Goal: Task Accomplishment & Management: Use online tool/utility

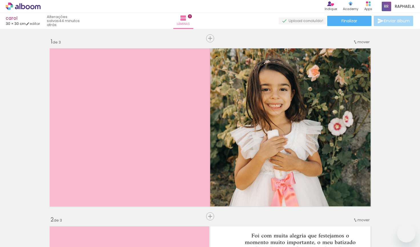
click at [19, 235] on paper-button "Adicionar Fotos" at bounding box center [18, 238] width 28 height 9
click at [0, 0] on input "file" at bounding box center [0, 0] width 0 height 0
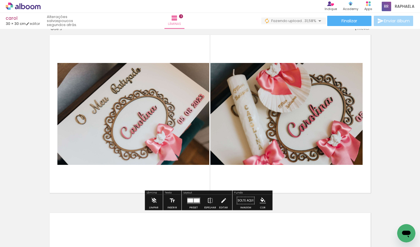
click at [295, 193] on quentale-layouter at bounding box center [210, 113] width 327 height 163
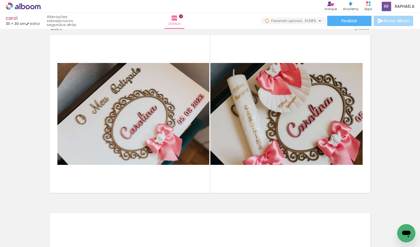
scroll to position [0, 1023]
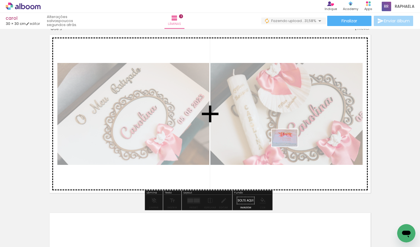
drag, startPoint x: 255, startPoint y: 230, endPoint x: 289, endPoint y: 146, distance: 90.8
click at [289, 146] on quentale-workspace at bounding box center [210, 123] width 420 height 247
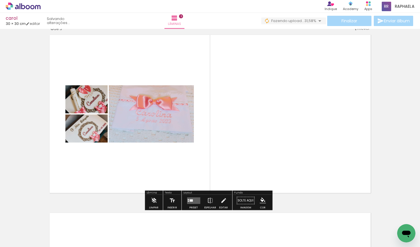
click at [188, 199] on div at bounding box center [188, 199] width 1 height 1
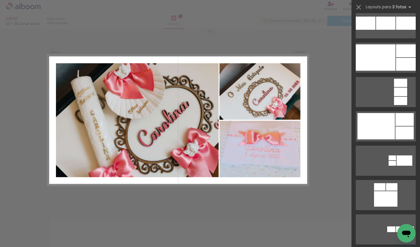
scroll to position [735, 0]
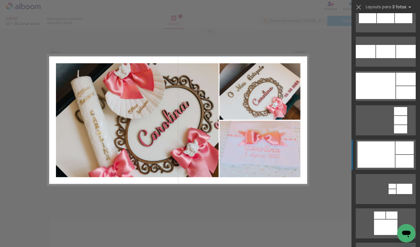
click at [397, 145] on div at bounding box center [405, 147] width 18 height 13
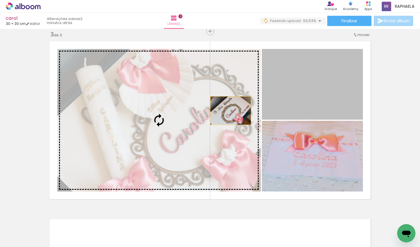
drag, startPoint x: 323, startPoint y: 97, endPoint x: 228, endPoint y: 110, distance: 96.3
click at [0, 0] on slot at bounding box center [0, 0] width 0 height 0
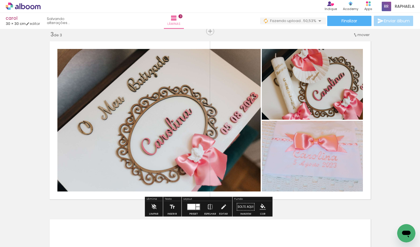
click at [191, 203] on div at bounding box center [193, 206] width 15 height 11
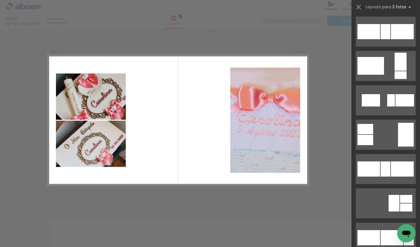
scroll to position [2405, 0]
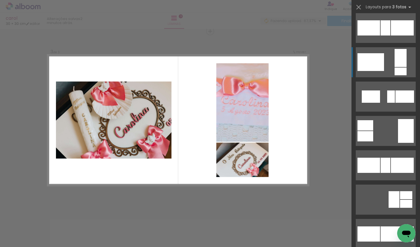
click at [384, 64] on quentale-layouter at bounding box center [386, 62] width 60 height 30
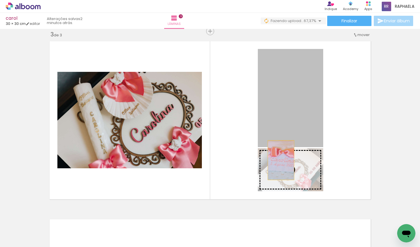
drag, startPoint x: 279, startPoint y: 128, endPoint x: 279, endPoint y: 161, distance: 32.9
click at [0, 0] on slot at bounding box center [0, 0] width 0 height 0
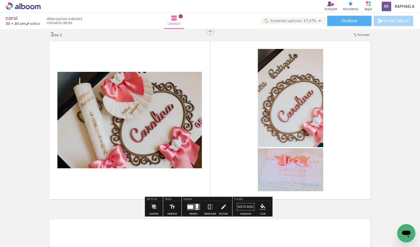
click at [358, 157] on quentale-layouter at bounding box center [210, 119] width 327 height 163
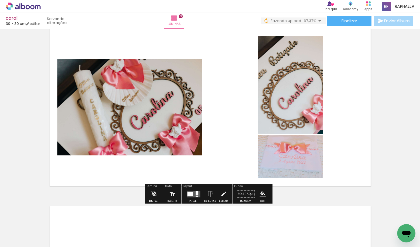
scroll to position [385, 0]
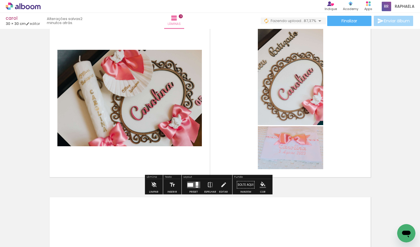
click at [263, 186] on iron-icon "color picker" at bounding box center [263, 184] width 6 height 6
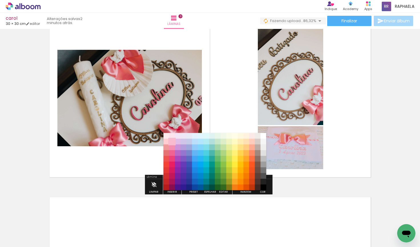
click at [173, 142] on paper-item "#f8bbd0" at bounding box center [172, 142] width 6 height 6
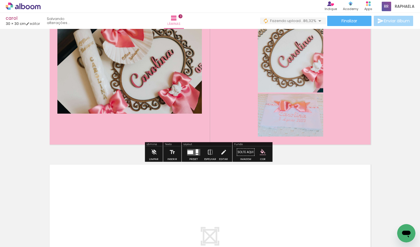
scroll to position [411, 0]
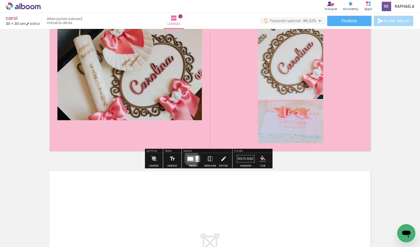
click at [190, 158] on div at bounding box center [190, 159] width 6 height 4
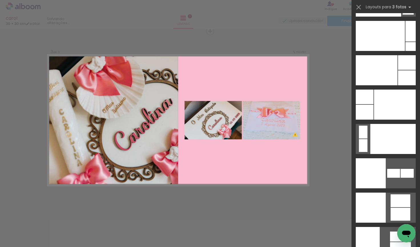
scroll to position [6925, 0]
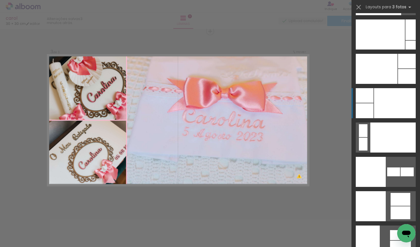
click at [389, 90] on div at bounding box center [395, 103] width 42 height 30
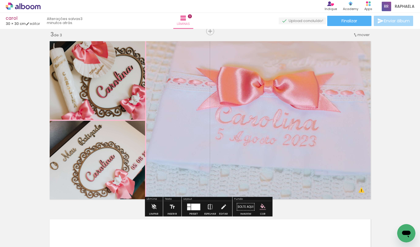
click at [205, 203] on paper-button "Espelhar" at bounding box center [210, 208] width 15 height 15
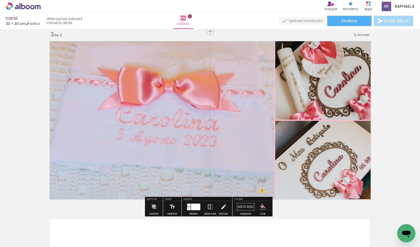
click at [194, 207] on div at bounding box center [195, 206] width 9 height 7
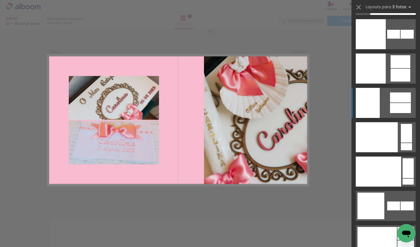
scroll to position [7062, 0]
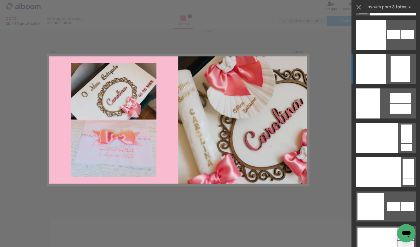
click at [387, 67] on quentale-layouter at bounding box center [386, 69] width 60 height 30
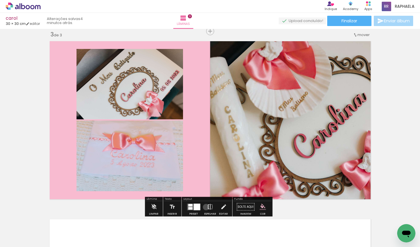
click at [205, 207] on paper-button "Espelhar" at bounding box center [210, 208] width 15 height 15
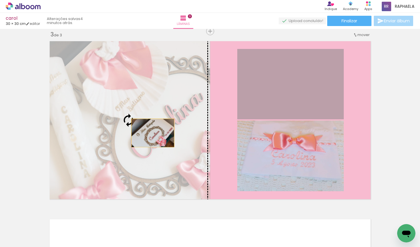
drag, startPoint x: 265, startPoint y: 73, endPoint x: 151, endPoint y: 133, distance: 128.7
click at [0, 0] on slot at bounding box center [0, 0] width 0 height 0
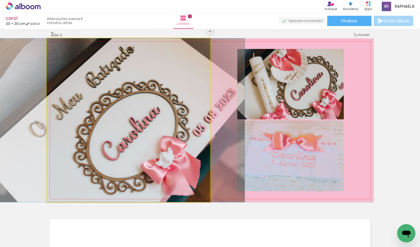
drag, startPoint x: 151, startPoint y: 133, endPoint x: 144, endPoint y: 127, distance: 8.7
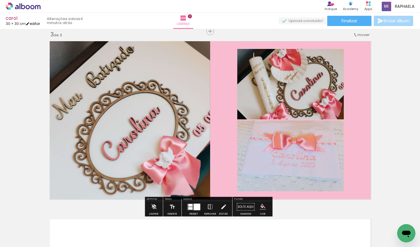
click at [36, 23] on link "editar" at bounding box center [33, 23] width 14 height 5
type input "30"
type input "60"
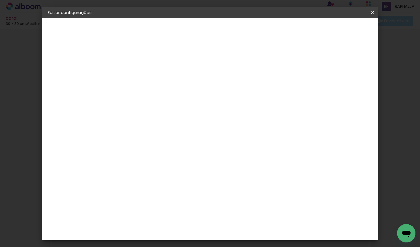
click at [370, 11] on iron-icon at bounding box center [372, 13] width 7 height 6
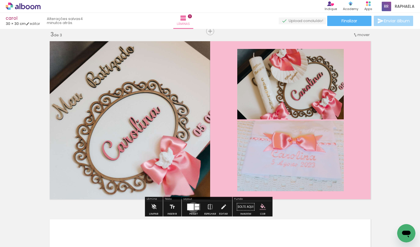
click at [192, 207] on div at bounding box center [190, 206] width 7 height 7
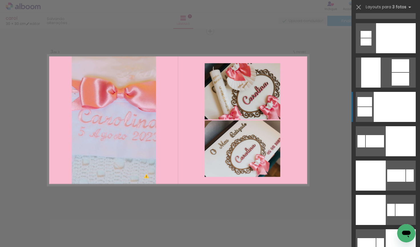
scroll to position [3218, 0]
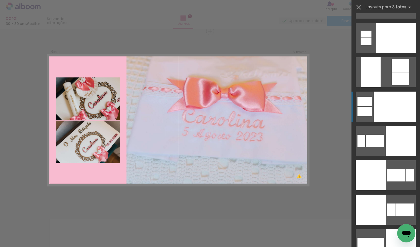
click at [397, 101] on div at bounding box center [395, 106] width 42 height 30
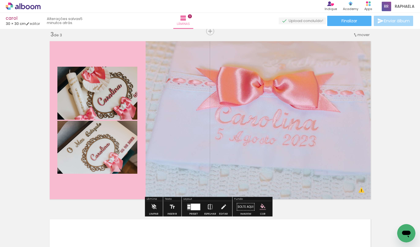
click at [205, 204] on paper-button "Espelhar" at bounding box center [210, 208] width 15 height 15
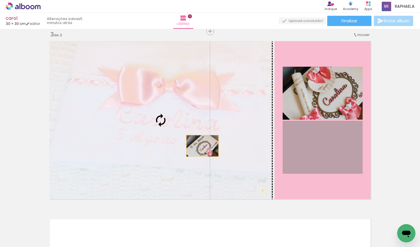
drag, startPoint x: 321, startPoint y: 145, endPoint x: 176, endPoint y: 144, distance: 145.2
click at [0, 0] on slot at bounding box center [0, 0] width 0 height 0
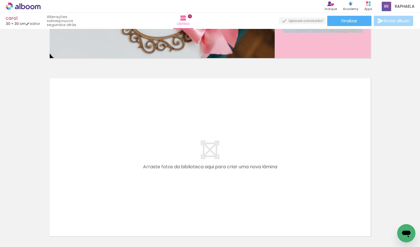
scroll to position [0, 309]
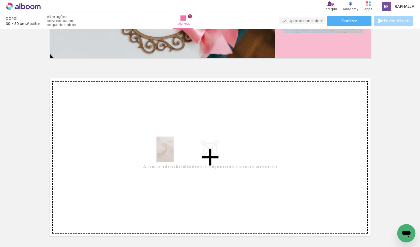
drag, startPoint x: 263, startPoint y: 238, endPoint x: 173, endPoint y: 153, distance: 123.7
click at [173, 153] on quentale-workspace at bounding box center [210, 123] width 420 height 247
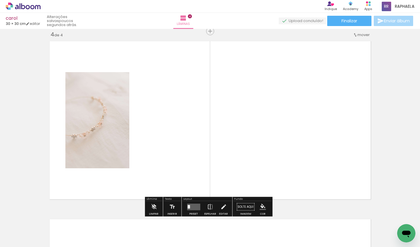
scroll to position [0, 202]
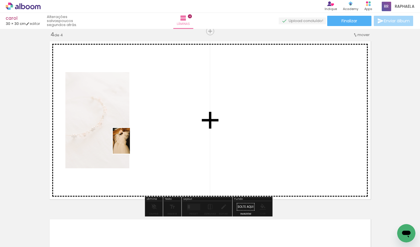
drag, startPoint x: 45, startPoint y: 227, endPoint x: 132, endPoint y: 142, distance: 121.0
click at [132, 142] on quentale-workspace at bounding box center [210, 123] width 420 height 247
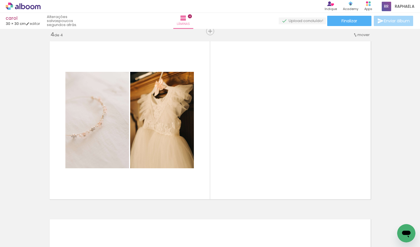
scroll to position [0, 344]
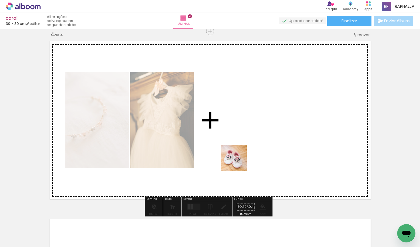
drag, startPoint x: 264, startPoint y: 237, endPoint x: 226, endPoint y: 139, distance: 105.5
click at [227, 139] on quentale-workspace at bounding box center [210, 123] width 420 height 247
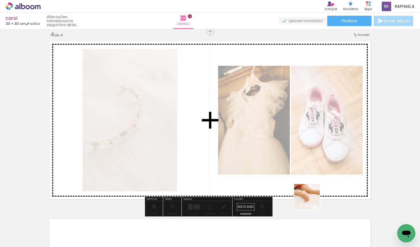
drag, startPoint x: 293, startPoint y: 230, endPoint x: 331, endPoint y: 153, distance: 85.9
click at [331, 153] on quentale-workspace at bounding box center [210, 123] width 420 height 247
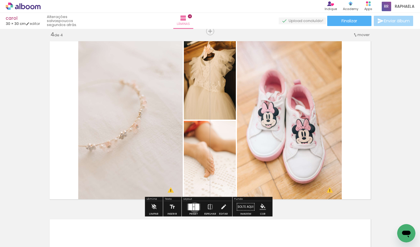
click at [193, 207] on quentale-layouter at bounding box center [193, 206] width 13 height 7
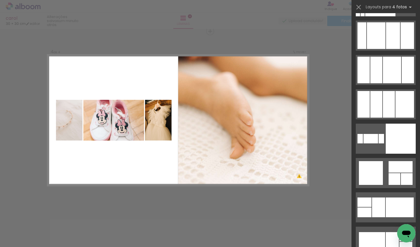
scroll to position [6202, 0]
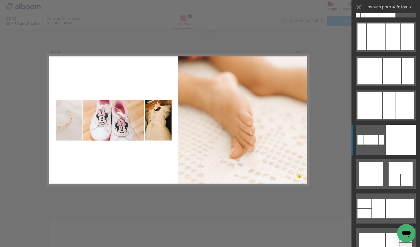
click at [402, 140] on div at bounding box center [401, 140] width 30 height 30
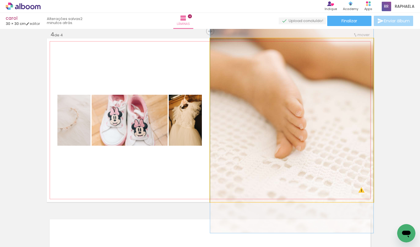
drag, startPoint x: 333, startPoint y: 141, endPoint x: 344, endPoint y: 131, distance: 15.4
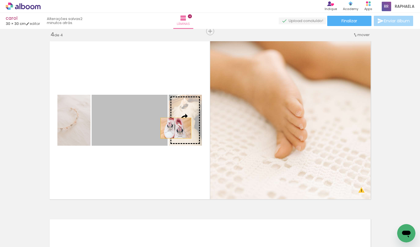
drag, startPoint x: 130, startPoint y: 128, endPoint x: 180, endPoint y: 127, distance: 49.7
click at [0, 0] on slot at bounding box center [0, 0] width 0 height 0
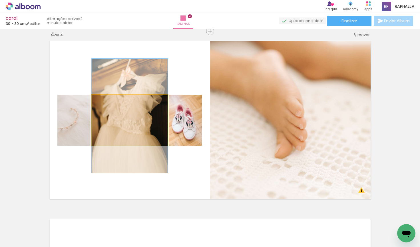
drag, startPoint x: 136, startPoint y: 134, endPoint x: 134, endPoint y: 128, distance: 6.0
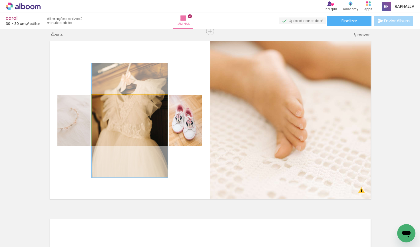
drag, startPoint x: 134, startPoint y: 127, endPoint x: 133, endPoint y: 138, distance: 10.6
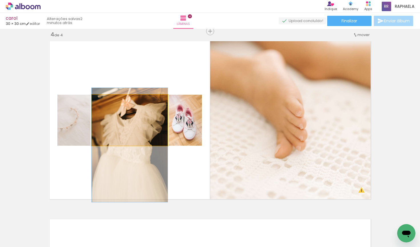
drag, startPoint x: 138, startPoint y: 116, endPoint x: 137, endPoint y: 136, distance: 19.7
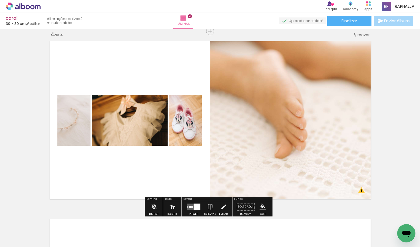
click at [265, 209] on paper-menu-button "#ffebee #ffcdd2 #ef9a9a #e57373 #ef5350 #f44336 #e53935 #d32f2f #c62828 #b71c1c…" at bounding box center [262, 206] width 11 height 11
click at [261, 207] on iron-icon "color picker" at bounding box center [263, 206] width 6 height 6
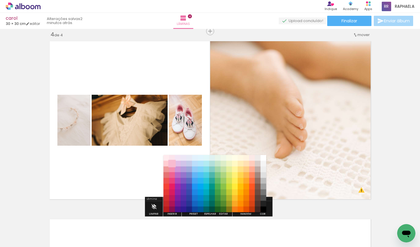
click at [171, 161] on paper-item "#f8bbd0" at bounding box center [172, 164] width 6 height 6
click at [172, 161] on paper-item "#f8bbd0" at bounding box center [172, 164] width 6 height 6
click at [171, 157] on paper-item "#fce4ec" at bounding box center [172, 158] width 6 height 6
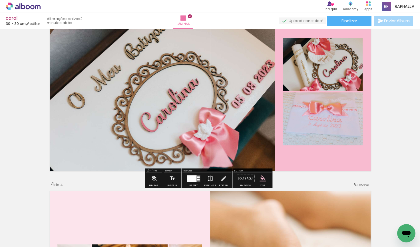
scroll to position [395, 0]
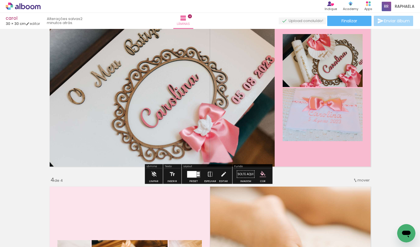
click at [260, 172] on iron-icon "color picker" at bounding box center [263, 174] width 6 height 6
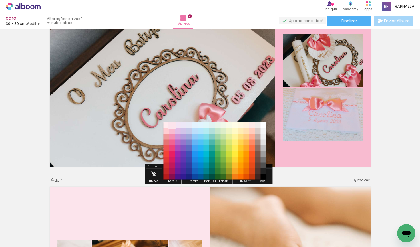
click at [173, 127] on paper-item "#fce4ec" at bounding box center [172, 125] width 6 height 6
click at [172, 126] on paper-item "#fce4ec" at bounding box center [172, 125] width 6 height 6
click at [172, 124] on paper-item "#fce4ec" at bounding box center [172, 125] width 6 height 6
click at [171, 130] on paper-item "#f8bbd0" at bounding box center [172, 131] width 6 height 6
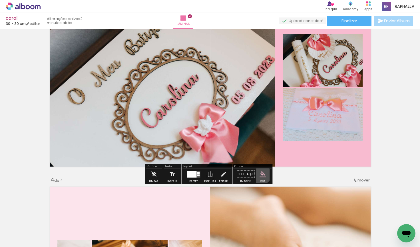
click at [260, 174] on iron-icon "color picker" at bounding box center [263, 174] width 6 height 6
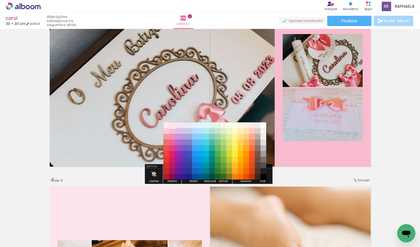
click at [174, 125] on paper-item "#fce4ec" at bounding box center [172, 125] width 6 height 6
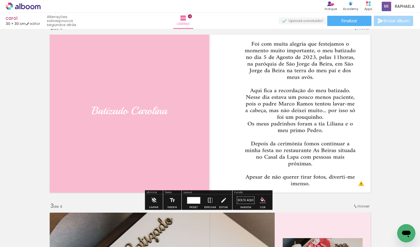
scroll to position [191, 0]
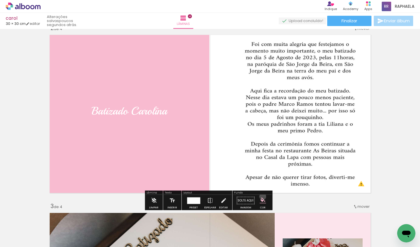
click at [261, 196] on paper-menu-button "#ffebee #ffcdd2 #ef9a9a #e57373 #ef5350 #f44336 #e53935 #d32f2f #c62828 #b71c1c…" at bounding box center [262, 200] width 11 height 11
click at [261, 197] on iron-icon "color picker" at bounding box center [263, 200] width 6 height 6
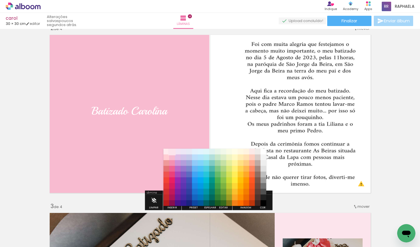
click at [172, 151] on paper-item "#fce4ec" at bounding box center [172, 152] width 6 height 6
click at [172, 152] on paper-item "#fce4ec" at bounding box center [172, 152] width 6 height 6
click at [172, 149] on paper-item "#fce4ec" at bounding box center [172, 152] width 6 height 6
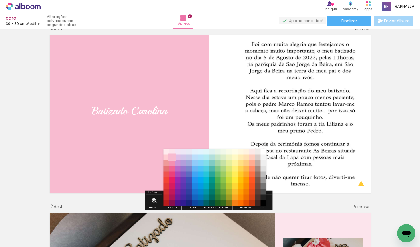
click at [172, 156] on paper-item "#f8bbd0" at bounding box center [172, 157] width 6 height 6
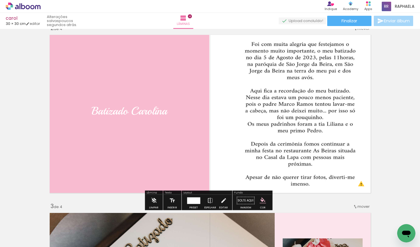
click at [261, 200] on iron-icon "color picker" at bounding box center [263, 200] width 6 height 6
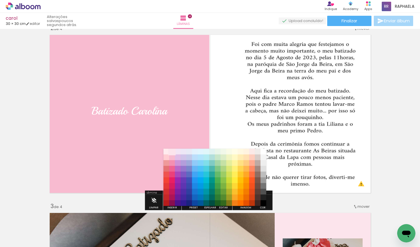
click at [173, 151] on paper-item "#fce4ec" at bounding box center [172, 152] width 6 height 6
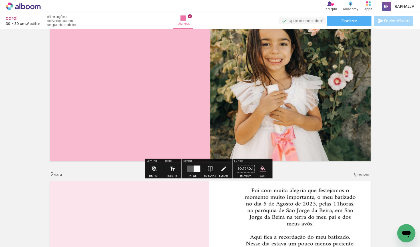
scroll to position [32, 0]
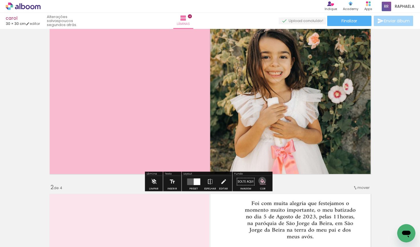
click at [260, 180] on iron-icon "color picker" at bounding box center [263, 181] width 6 height 6
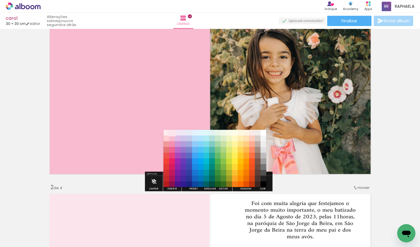
click at [173, 133] on paper-item "#fce4ec" at bounding box center [172, 133] width 6 height 6
click at [173, 129] on iron-dropdown "#ffebee #ffcdd2 #ef9a9a #e57373 #ef5350 #f44336 #e53935 #d32f2f #c62828 #b71c1c…" at bounding box center [215, 157] width 103 height 60
click at [173, 130] on paper-item "#fce4ec" at bounding box center [172, 133] width 6 height 6
click at [173, 133] on paper-item "#fce4ec" at bounding box center [172, 133] width 6 height 6
click at [168, 132] on paper-item "#ffebee" at bounding box center [167, 133] width 6 height 6
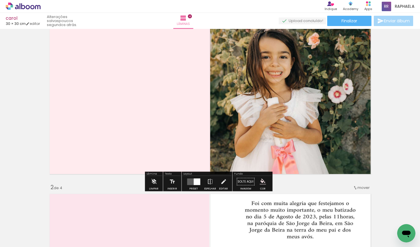
click at [261, 183] on iron-icon "color picker" at bounding box center [263, 181] width 6 height 6
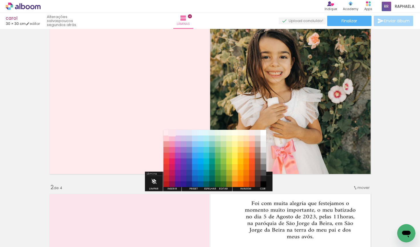
click at [173, 133] on paper-item "#fce4ec" at bounding box center [172, 133] width 6 height 6
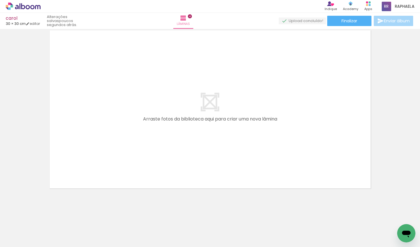
scroll to position [0, 0]
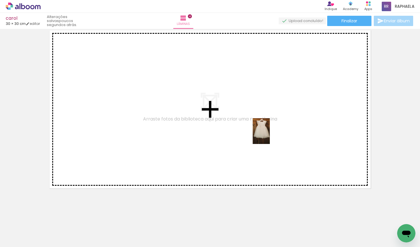
click at [270, 135] on quentale-workspace at bounding box center [210, 123] width 420 height 247
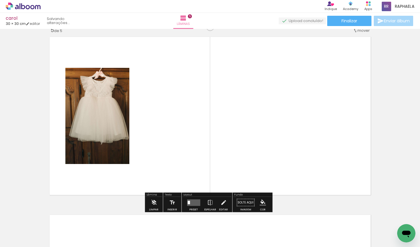
scroll to position [718, 0]
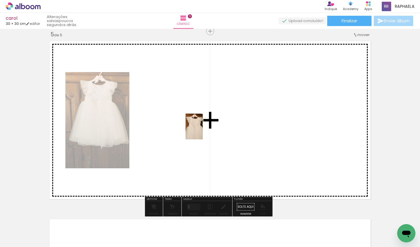
drag, startPoint x: 311, startPoint y: 219, endPoint x: 179, endPoint y: 107, distance: 173.1
click at [179, 107] on quentale-workspace at bounding box center [210, 123] width 420 height 247
